Goal: Task Accomplishment & Management: Manage account settings

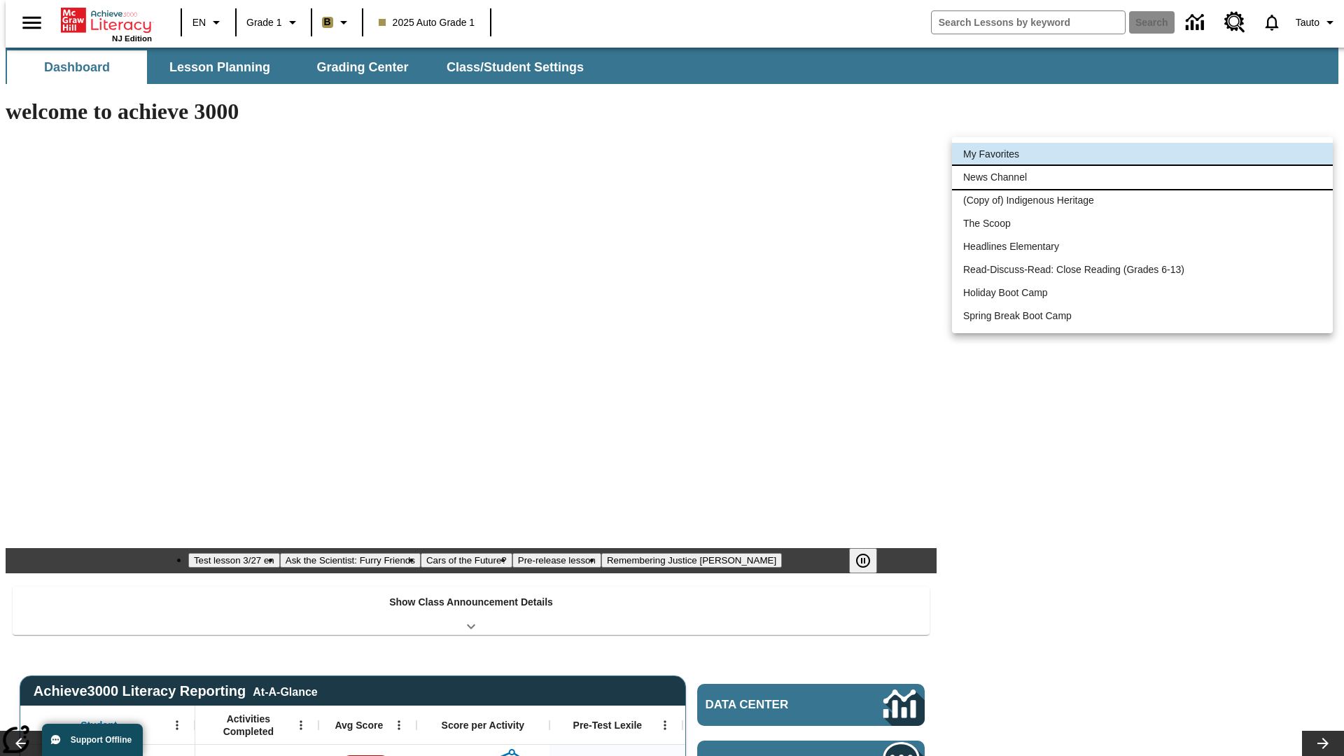
click at [1143, 177] on li "News Channel" at bounding box center [1142, 177] width 381 height 23
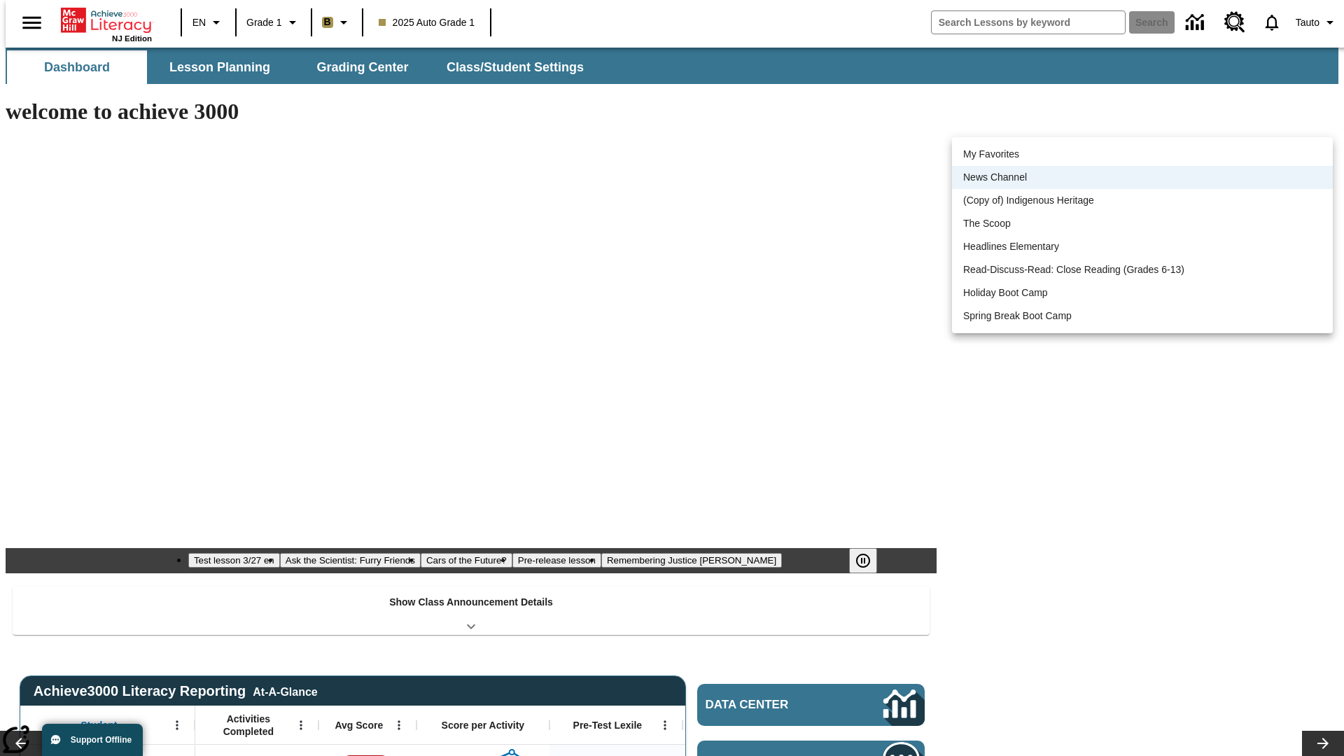
scroll to position [18, 0]
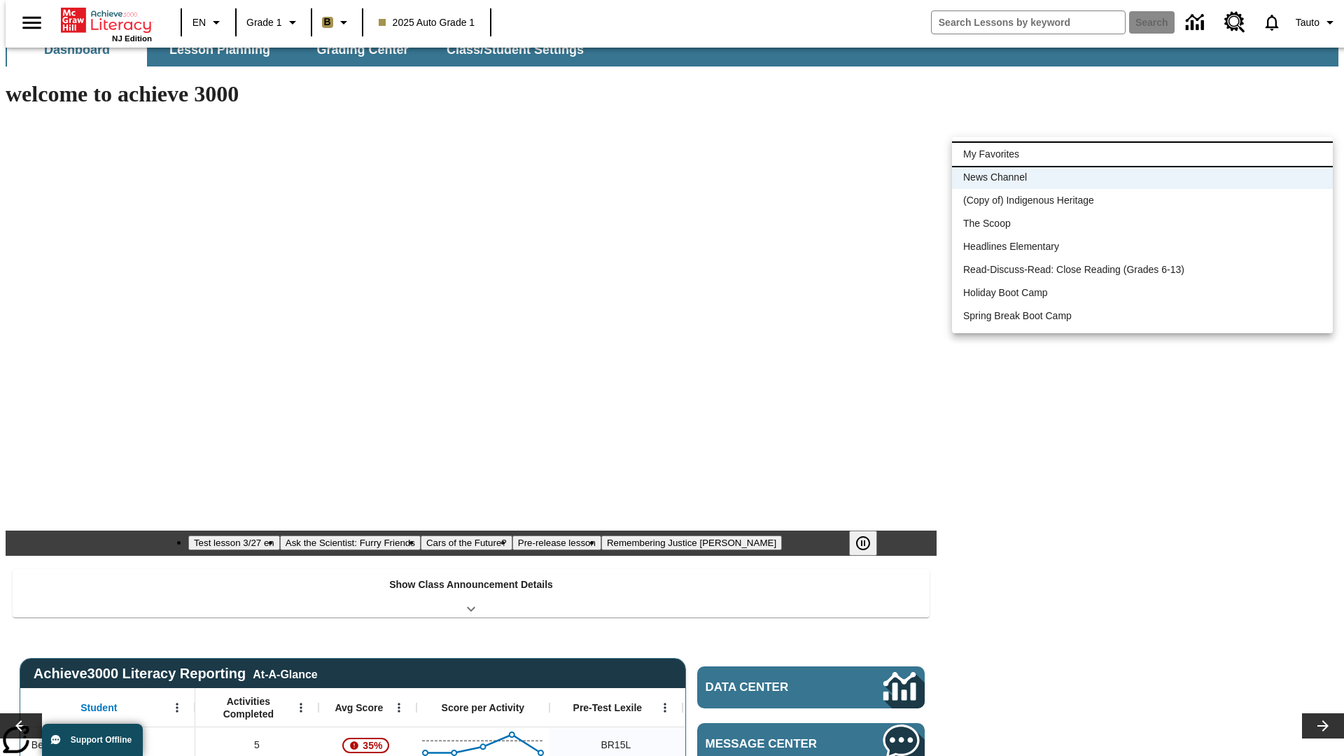
click at [1143, 154] on li "My Favorites" at bounding box center [1142, 154] width 381 height 23
type input "-1"
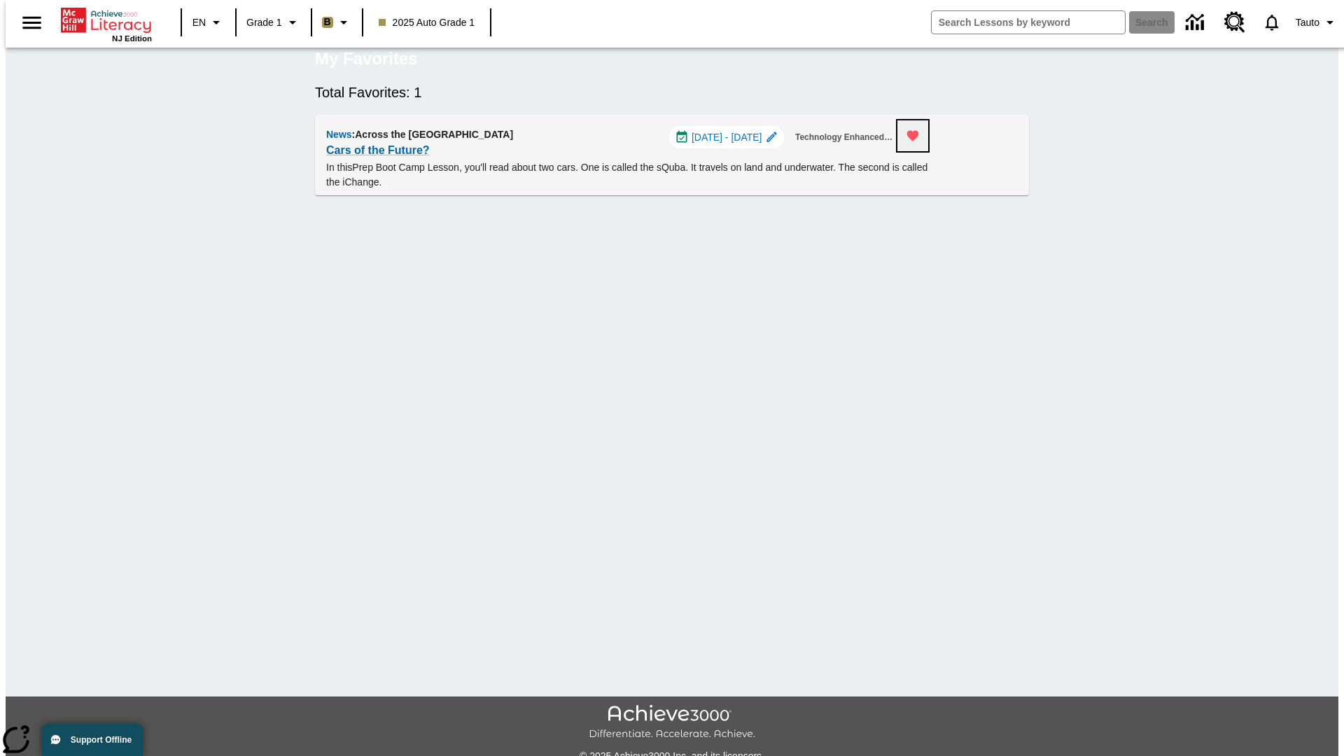
click at [919, 141] on icon "Remove from Favorites" at bounding box center [913, 136] width 12 height 11
